Goal: Information Seeking & Learning: Find specific fact

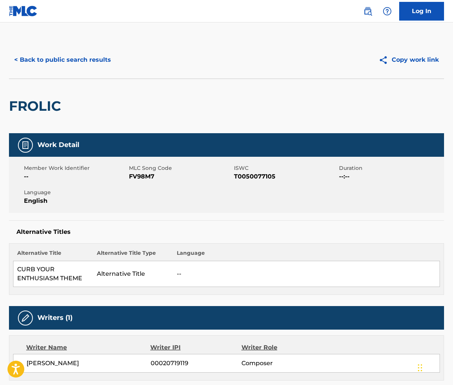
click at [117, 61] on div "< Back to public search results" at bounding box center [118, 60] width 218 height 19
click at [111, 61] on button "< Back to public search results" at bounding box center [62, 60] width 107 height 19
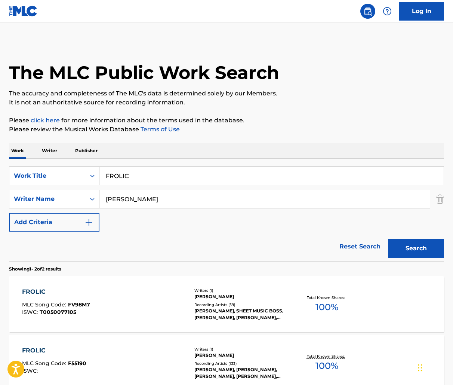
scroll to position [38, 0]
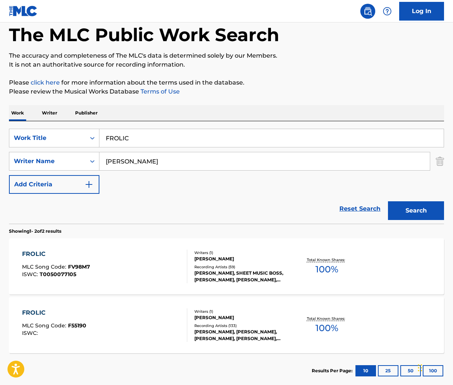
drag, startPoint x: 213, startPoint y: 139, endPoint x: 127, endPoint y: 132, distance: 86.0
click at [127, 132] on input "FROLIC" at bounding box center [272, 138] width 345 height 18
paste input "SWEET JAMMING"
drag, startPoint x: 131, startPoint y: 138, endPoint x: 37, endPoint y: 111, distance: 97.2
click at [37, 111] on div "Work Writer Publisher SearchWithCriteria2ce05161-1cbc-44df-a154-ec1517560b71 Wo…" at bounding box center [227, 246] width 436 height 283
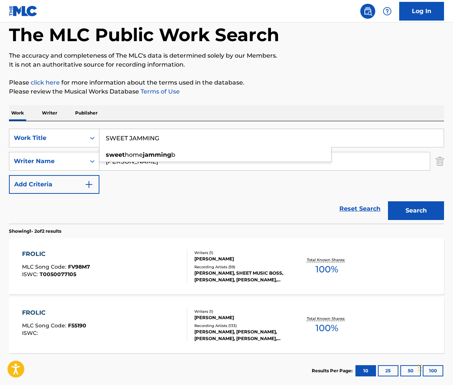
type input "SWEET JAMMING"
click at [164, 183] on div "SearchWithCriteria2ce05161-1cbc-44df-a154-ec1517560b71 Work Title SWEET JAMMING…" at bounding box center [227, 161] width 436 height 65
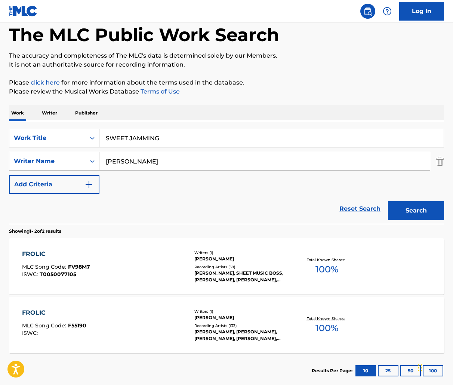
drag, startPoint x: 155, startPoint y: 166, endPoint x: -1, endPoint y: 136, distance: 158.1
click at [0, 136] on html "Accessibility Screen-Reader Guide, Feedback, and Issue Reporting | New window C…" at bounding box center [226, 154] width 453 height 385
click at [388, 201] on button "Search" at bounding box center [416, 210] width 56 height 19
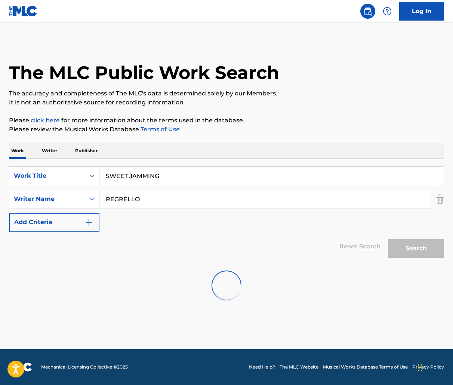
scroll to position [0, 0]
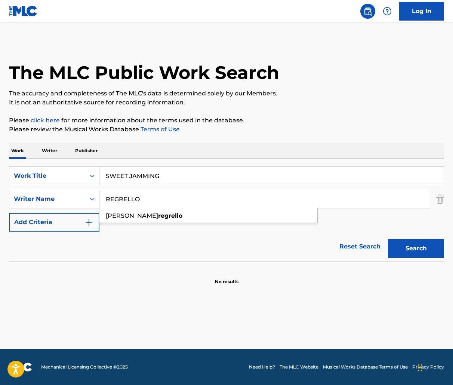
click at [253, 127] on p "Please review the Musical Works Database Terms of Use" at bounding box center [227, 129] width 436 height 9
drag, startPoint x: 149, startPoint y: 195, endPoint x: 49, endPoint y: 181, distance: 101.3
click at [49, 181] on div "SearchWithCriteria2ce05161-1cbc-44df-a154-ec1517560b71 Work Title SWEET JAMMING…" at bounding box center [227, 198] width 436 height 65
click at [156, 277] on section "No results" at bounding box center [227, 275] width 436 height 19
click at [162, 197] on input "REGRELLO" at bounding box center [265, 199] width 331 height 18
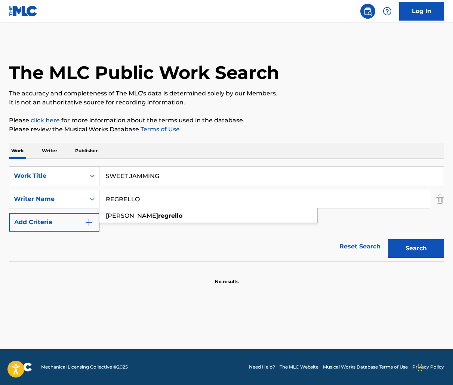
drag, startPoint x: 144, startPoint y: 193, endPoint x: 61, endPoint y: 183, distance: 83.3
click at [61, 183] on div "SearchWithCriteria2ce05161-1cbc-44df-a154-ec1517560b71 Work Title SWEET JAMMING…" at bounding box center [227, 198] width 436 height 65
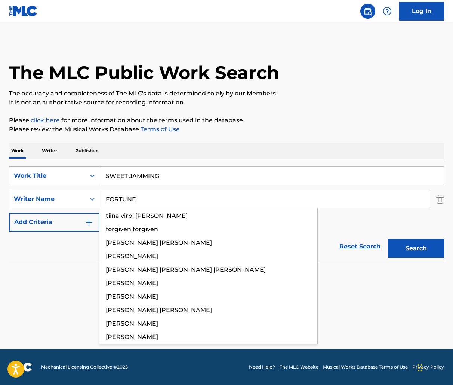
click at [388, 239] on button "Search" at bounding box center [416, 248] width 56 height 19
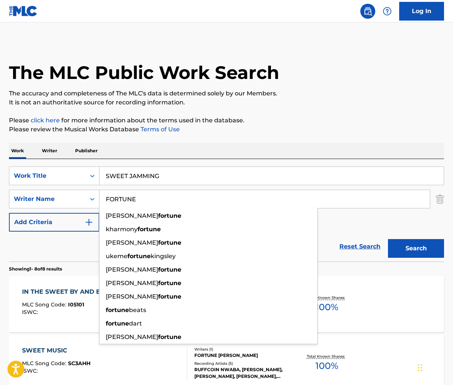
click at [361, 221] on div "SearchWithCriteria2ce05161-1cbc-44df-a154-ec1517560b71 Work Title SWEET JAMMING…" at bounding box center [227, 198] width 436 height 65
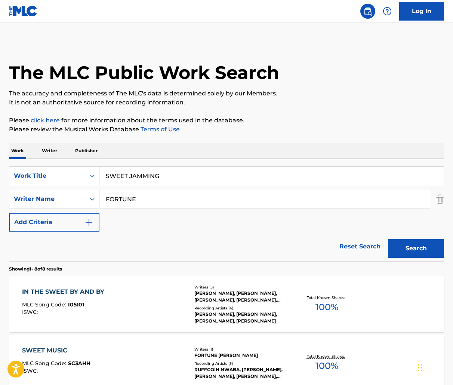
drag, startPoint x: 162, startPoint y: 199, endPoint x: -1, endPoint y: 176, distance: 164.7
click at [0, 176] on html "Accessibility Screen-Reader Guide, Feedback, and Issue Reporting | New window C…" at bounding box center [226, 192] width 453 height 385
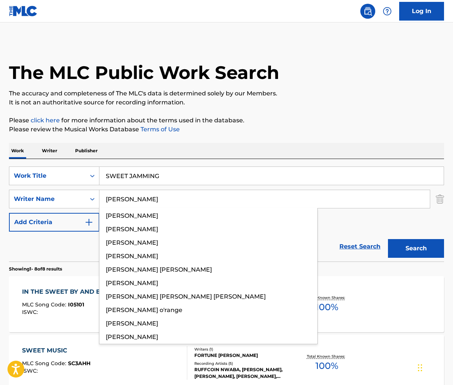
click at [388, 239] on button "Search" at bounding box center [416, 248] width 56 height 19
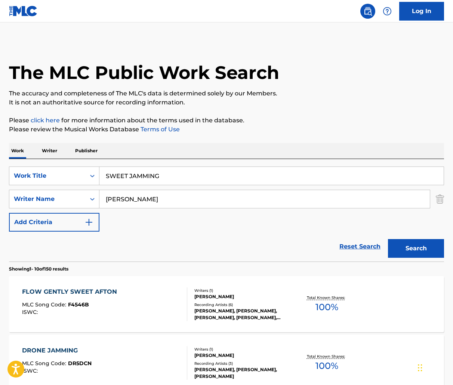
click at [317, 118] on p "Please click here for more information about the terms used in the database." at bounding box center [227, 120] width 436 height 9
drag, startPoint x: 188, startPoint y: 188, endPoint x: -1, endPoint y: 254, distance: 199.9
click at [0, 254] on html "Accessibility Screen-Reader Guide, Feedback, and Issue Reporting | New window C…" at bounding box center [226, 192] width 453 height 385
click at [161, 188] on div "SearchWithCriteria2ce05161-1cbc-44df-a154-ec1517560b71 Work Title SWEET JAMMING…" at bounding box center [227, 198] width 436 height 65
drag, startPoint x: 154, startPoint y: 199, endPoint x: 51, endPoint y: 197, distance: 102.5
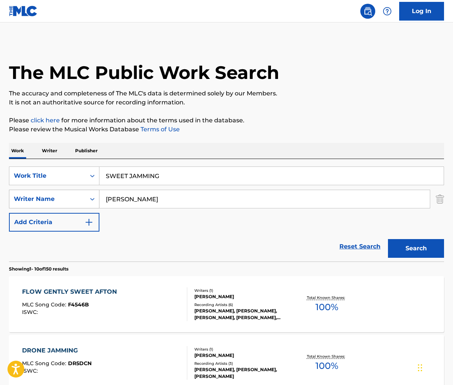
click at [51, 197] on div "SearchWithCriteriac050e20a-01b9-4f50-aabc-8ec78a94b9af Writer Name [PERSON_NAME]" at bounding box center [227, 199] width 436 height 19
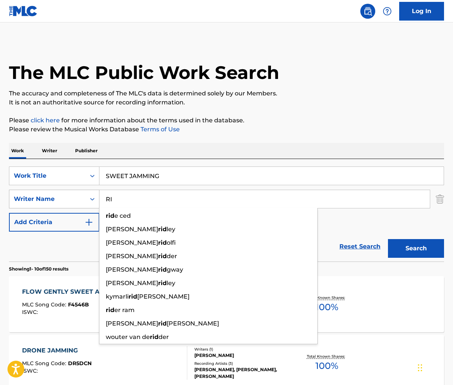
type input "R"
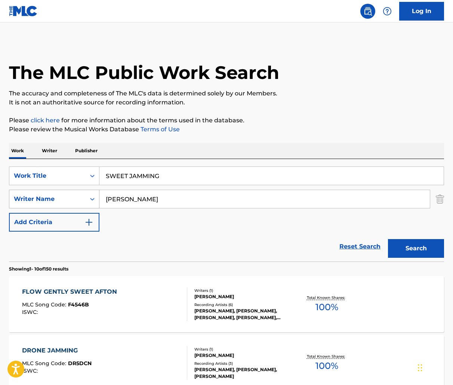
type input "[PERSON_NAME]"
click at [388, 239] on button "Search" at bounding box center [416, 248] width 56 height 19
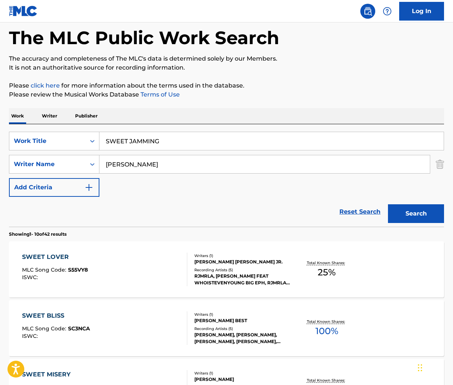
scroll to position [42, 0]
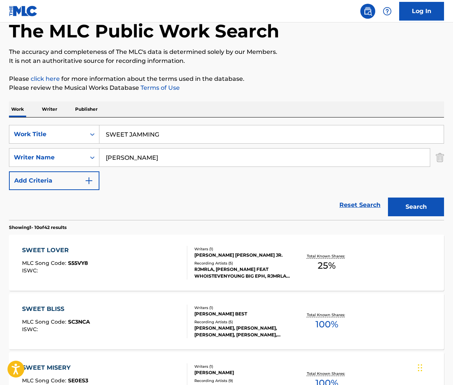
drag, startPoint x: 180, startPoint y: 139, endPoint x: 18, endPoint y: 100, distance: 166.7
paste input "LONG LIVE SOCA"
type input "LONG LIVE SOCA"
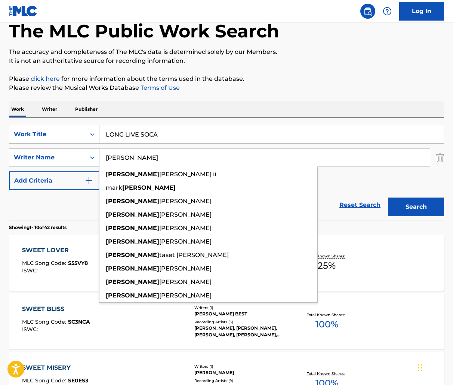
drag, startPoint x: 169, startPoint y: 166, endPoint x: 91, endPoint y: 158, distance: 78.6
click at [91, 158] on div "SearchWithCriteriac050e20a-01b9-4f50-aabc-8ec78a94b9af Writer Name [PERSON_NAME…" at bounding box center [227, 157] width 436 height 19
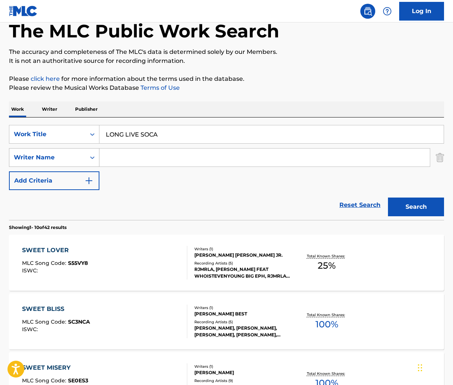
click at [388, 198] on button "Search" at bounding box center [416, 207] width 56 height 19
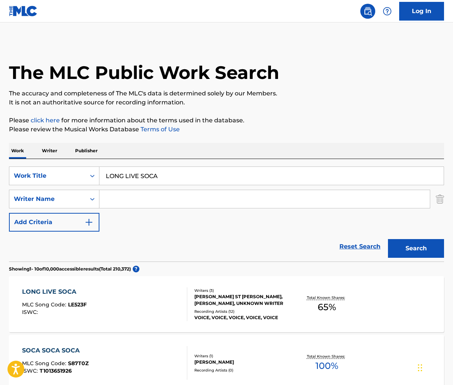
click at [140, 293] on div "LONG LIVE SOCA MLC Song Code : LE523F ISWC :" at bounding box center [104, 304] width 165 height 34
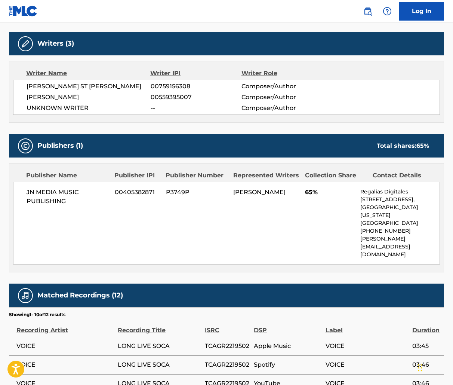
scroll to position [226, 0]
